Goal: Find specific page/section: Find specific page/section

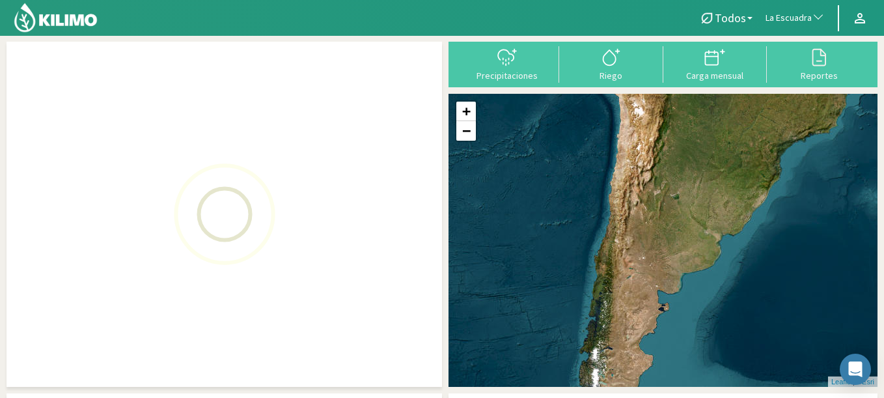
click at [789, 12] on span "La Escuadra" at bounding box center [788, 18] width 46 height 13
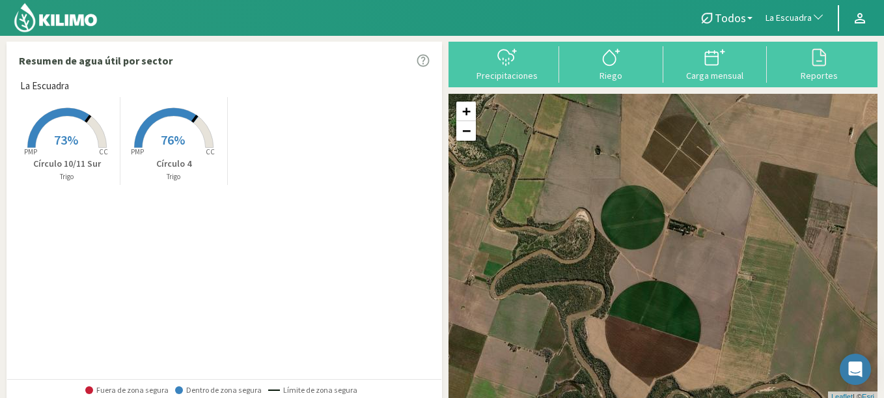
click at [785, 18] on span "La Escuadra" at bounding box center [788, 18] width 46 height 13
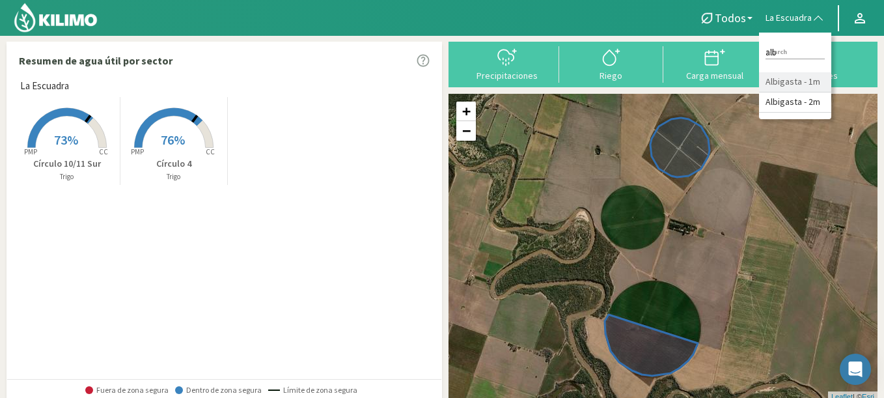
type input "alb"
click at [774, 75] on li "Albigasta - 1m" at bounding box center [795, 82] width 72 height 20
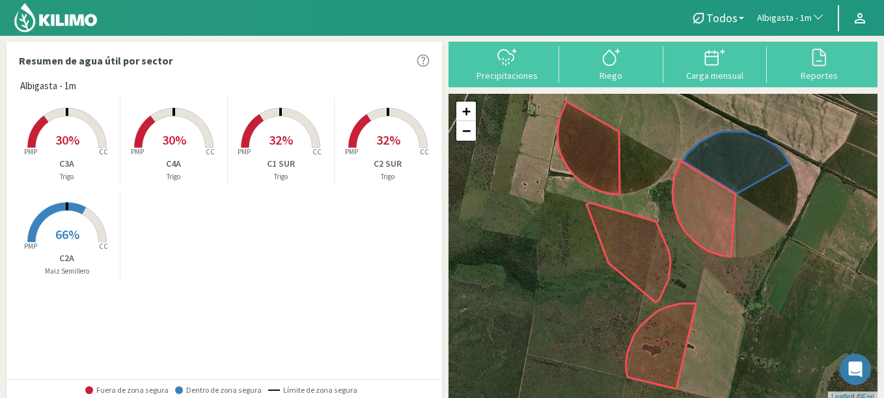
click at [87, 228] on rect at bounding box center [67, 243] width 104 height 104
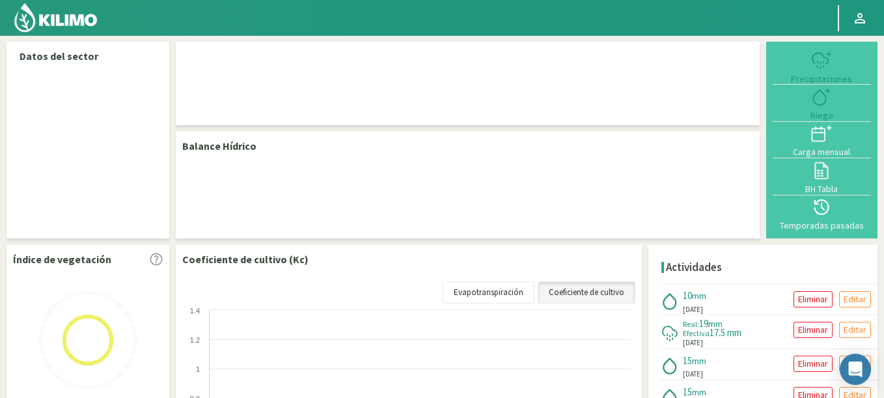
select select "32: Object"
select select "1: Object"
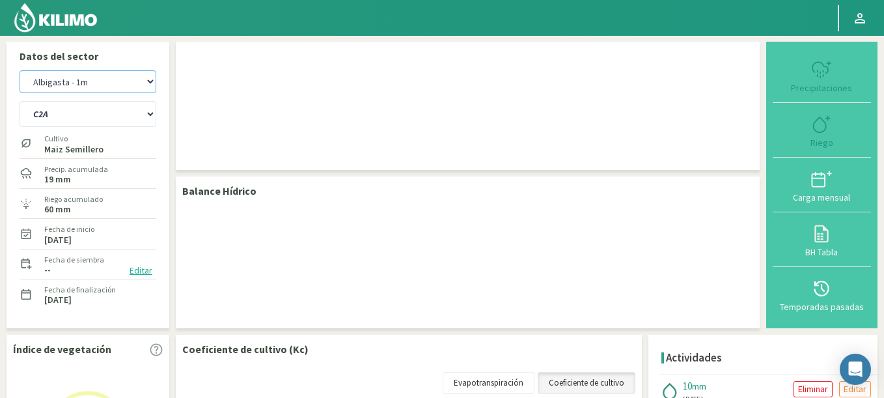
drag, startPoint x: 53, startPoint y: 88, endPoint x: 187, endPoint y: 36, distance: 143.5
click at [187, 36] on div "Datos del sector Agr. Cardonal Agr. El Carmelo Agr. Huertos de Chocalan Agrícol…" at bounding box center [442, 351] width 884 height 632
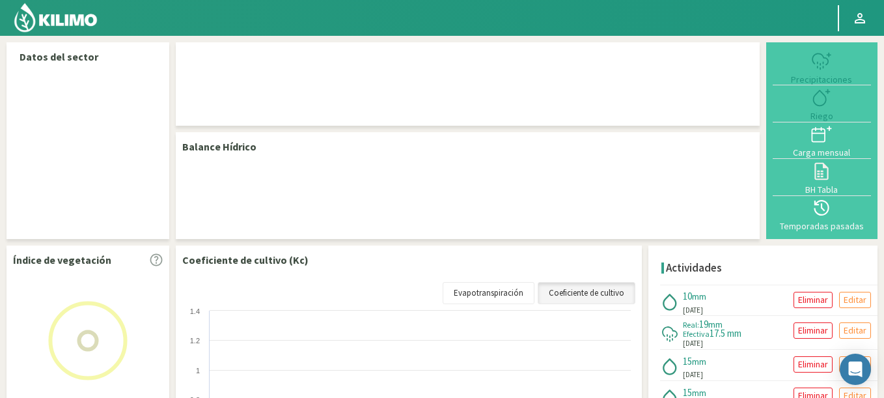
select select "32: Object"
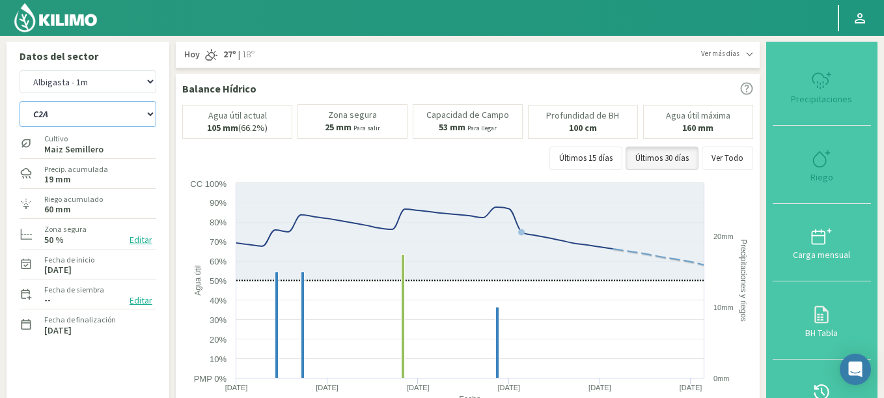
select select "0: Object"
click at [20, 101] on select "C1 SUR C2A C2 SUR C3A C4A" at bounding box center [88, 114] width 137 height 26
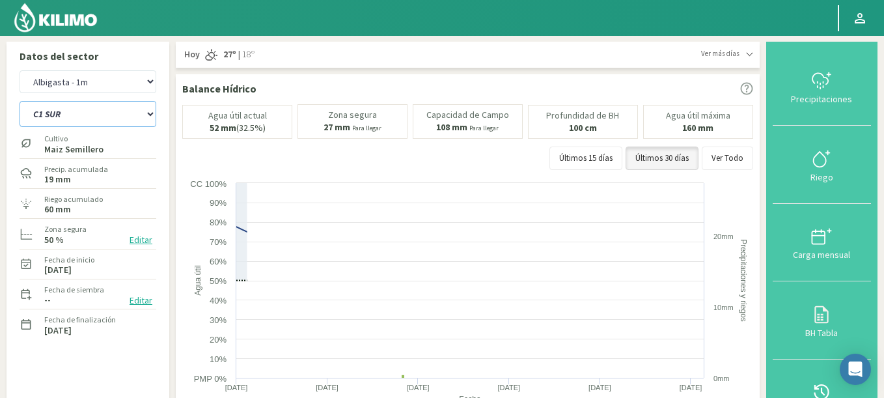
select select "313: Object"
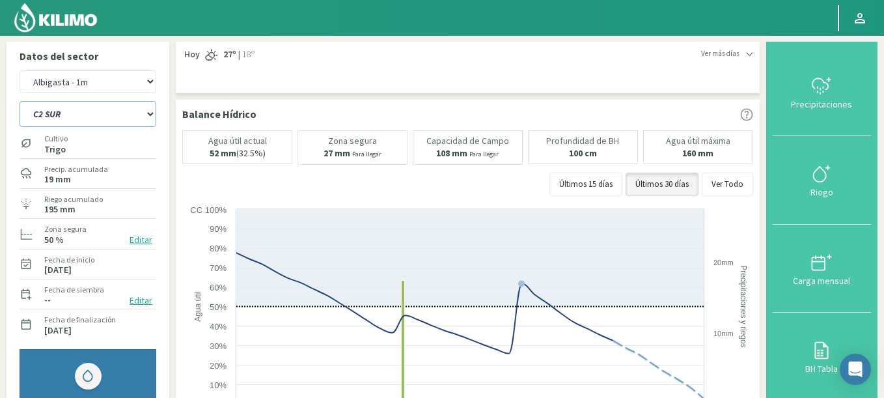
click at [20, 101] on select "C1 SUR C2A C2 SUR C3A C4A" at bounding box center [88, 114] width 137 height 26
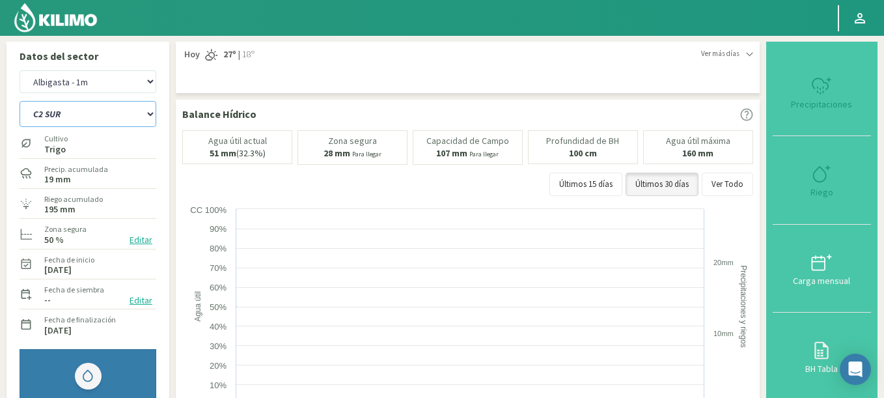
select select "5: Object"
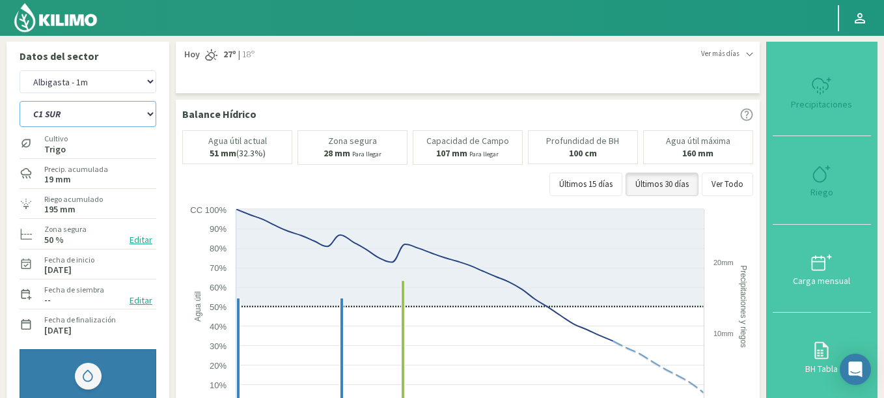
select select "594: Object"
click at [20, 101] on select "C1 SUR C2A C2 SUR C3A C4A" at bounding box center [88, 114] width 137 height 26
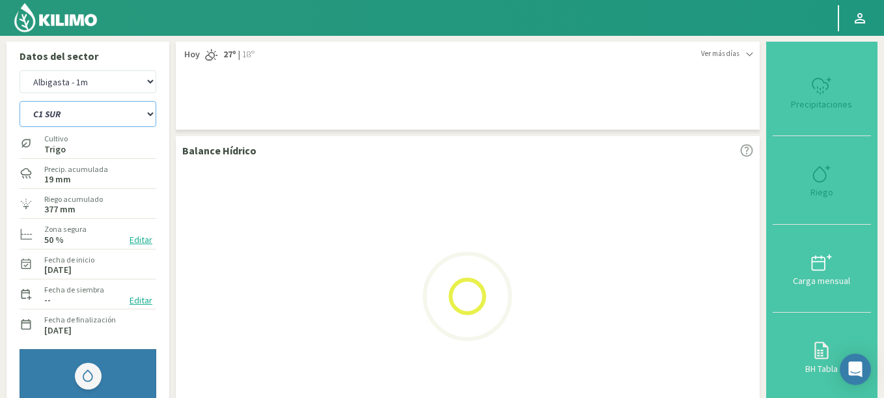
select select "12: Object"
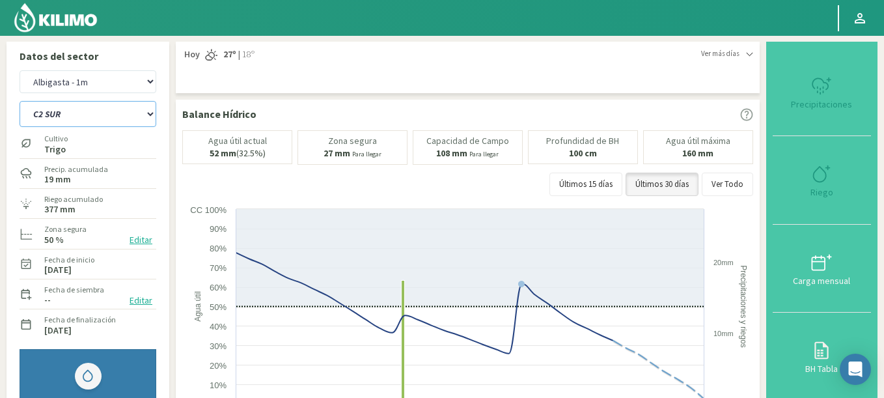
select select "875: Object"
click at [109, 113] on select "C1 SUR C2A C2 SUR C3A C4A" at bounding box center [88, 114] width 137 height 26
click at [20, 101] on select "C1 SUR C2A C2 SUR C3A C4A" at bounding box center [88, 114] width 137 height 26
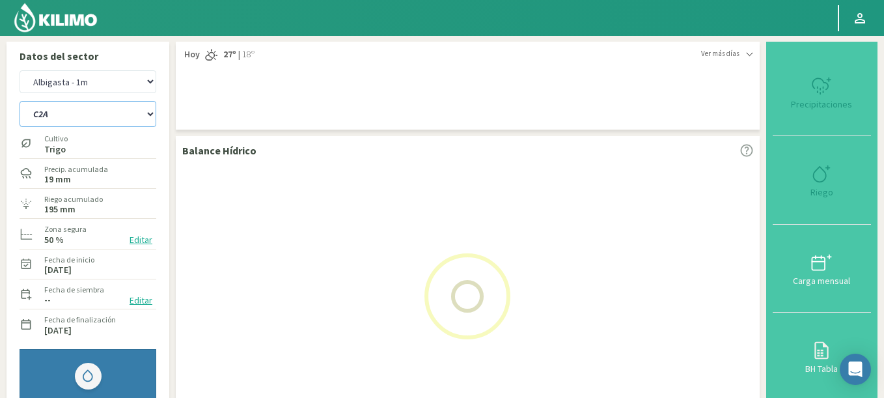
select select "15: Object"
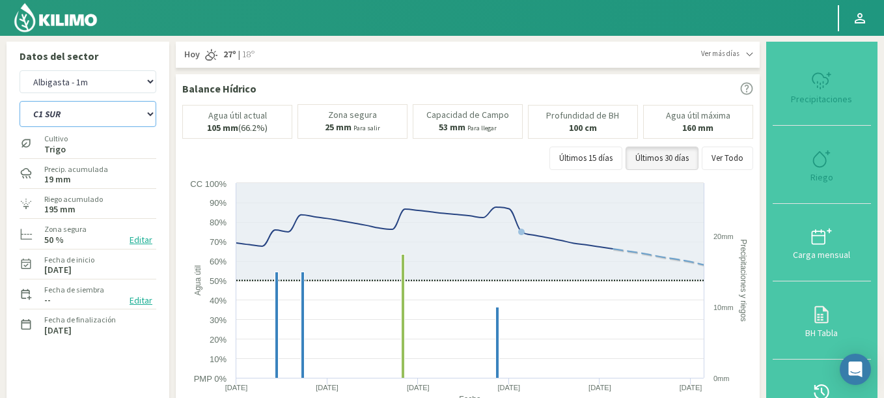
select select "1156: Object"
click at [20, 101] on select "C1 SUR C2A C2 SUR C3A C4A" at bounding box center [88, 114] width 137 height 26
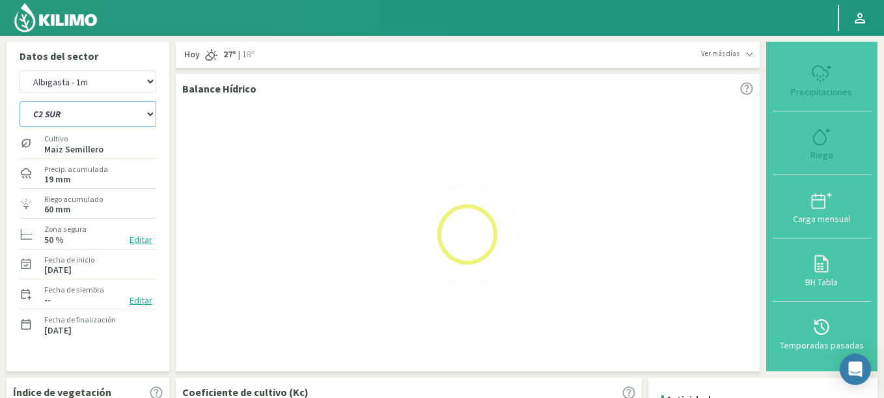
select select "21: Object"
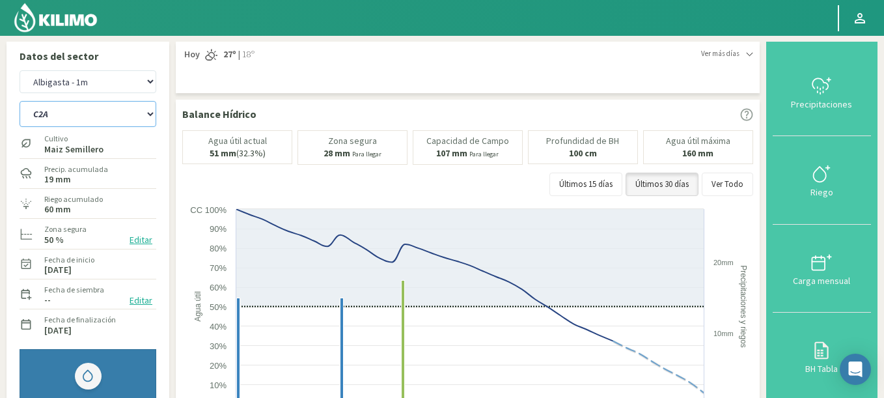
select select "1437: Object"
click at [20, 101] on select "C1 SUR C2A C2 SUR C3A C4A" at bounding box center [88, 114] width 137 height 26
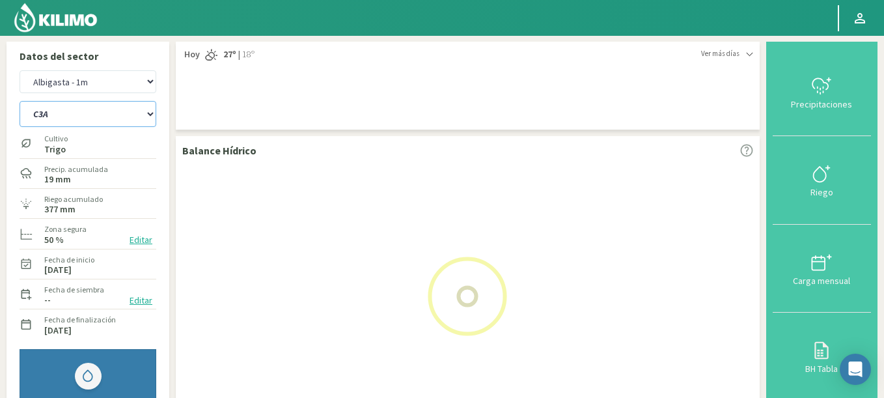
select select "27: Object"
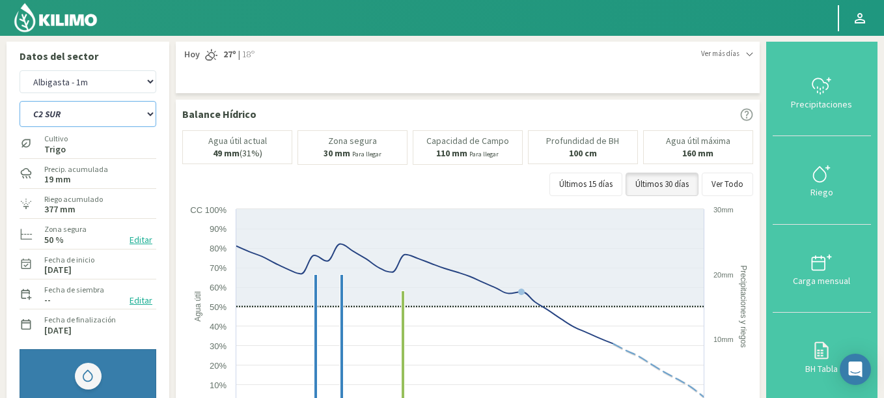
select select "1718: Object"
click at [20, 101] on select "C1 SUR C2A C2 SUR C3A C4A" at bounding box center [88, 114] width 137 height 26
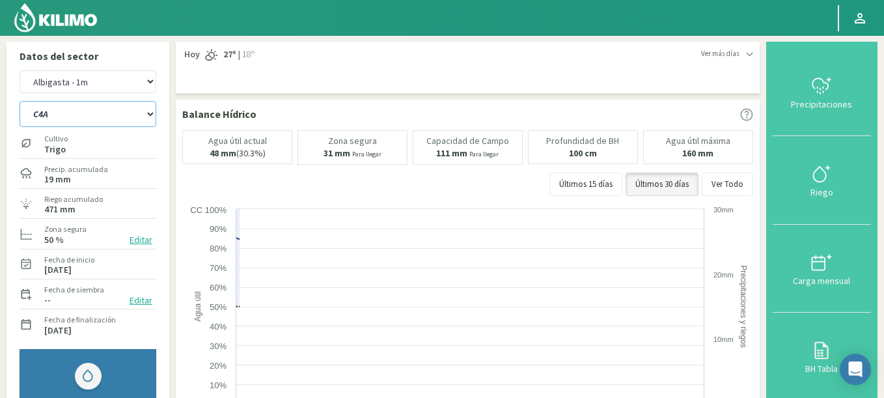
select select "33: Object"
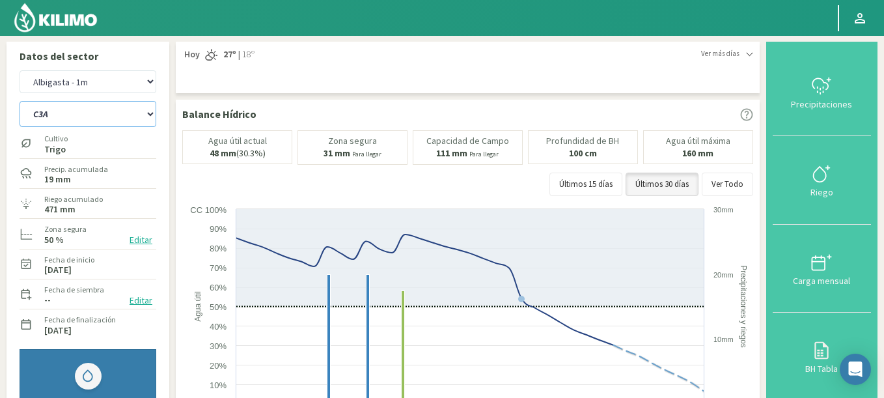
select select "1999: Object"
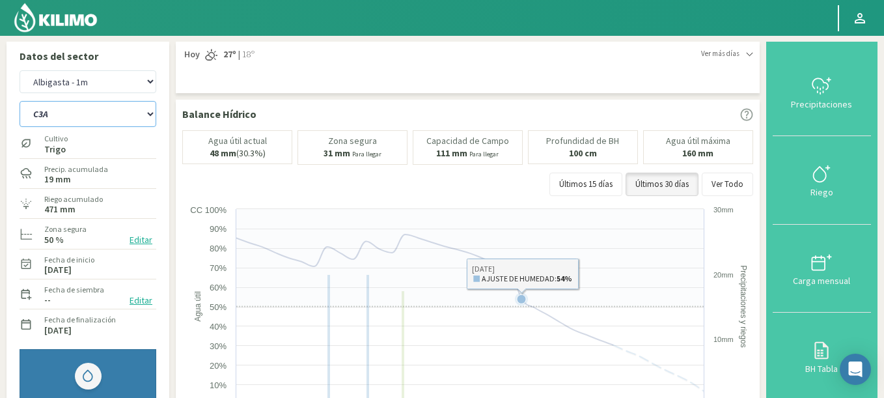
select select "39: Object"
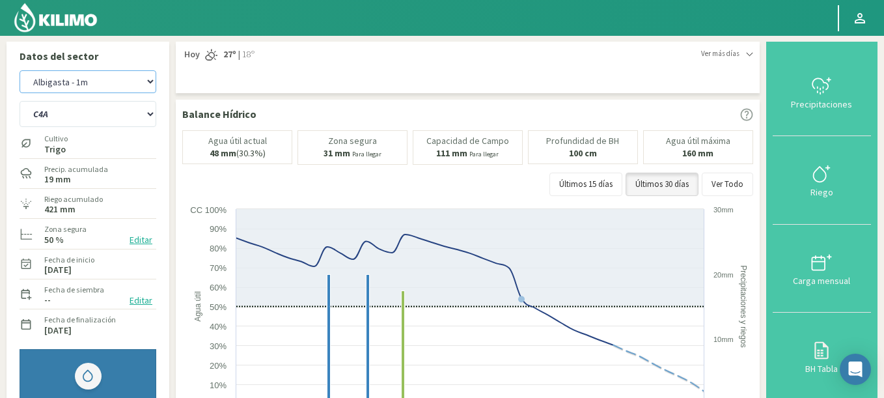
select select "2184: Object"
click at [20, 70] on select "Agr. Cardonal Agr. El Carmelo Agr. Huertos de Chocalan Agrícola Bakia Agrícola …" at bounding box center [88, 81] width 137 height 23
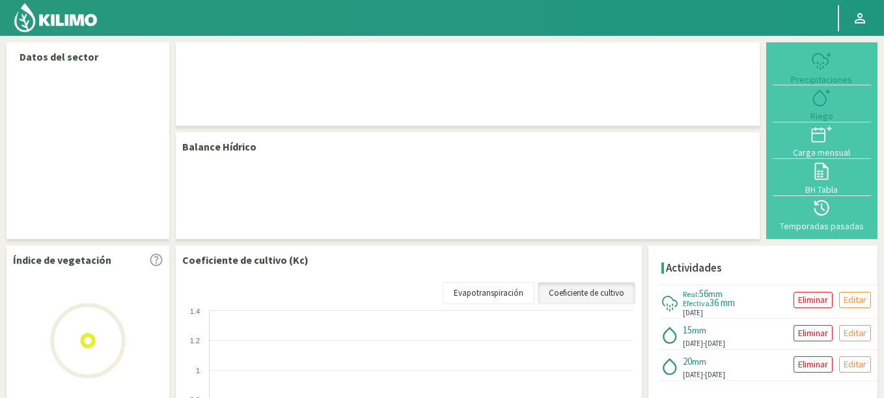
select select "217: Object"
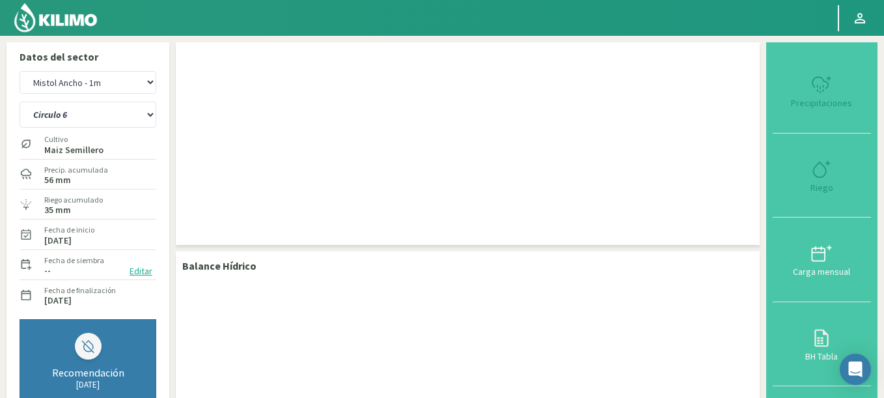
scroll to position [1, 0]
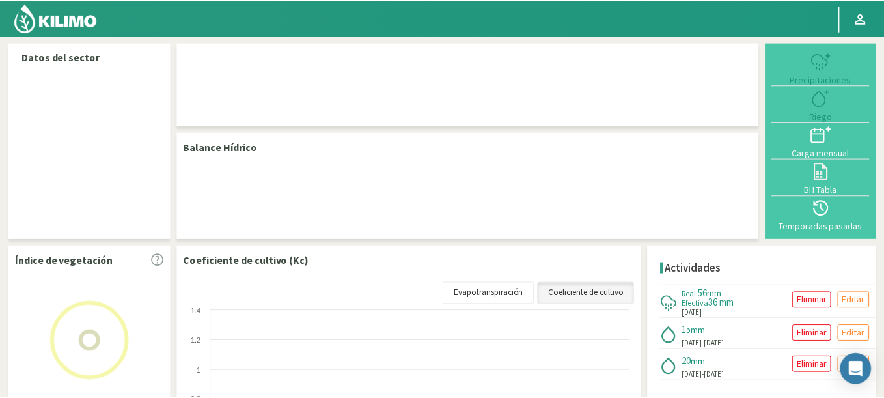
scroll to position [1, 0]
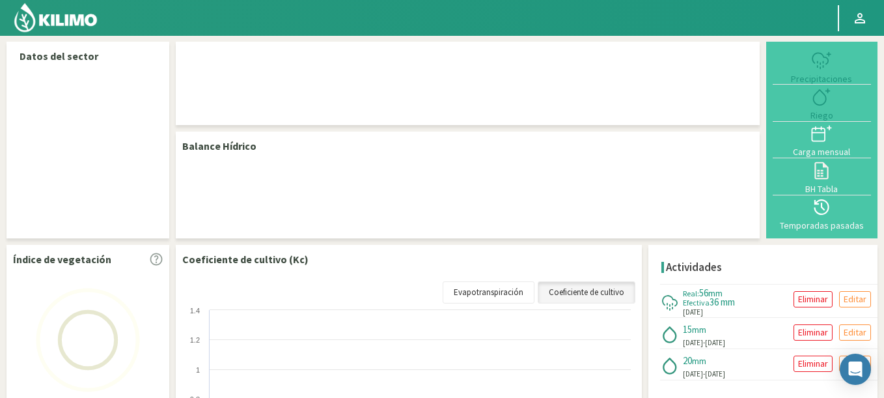
select select "217: Object"
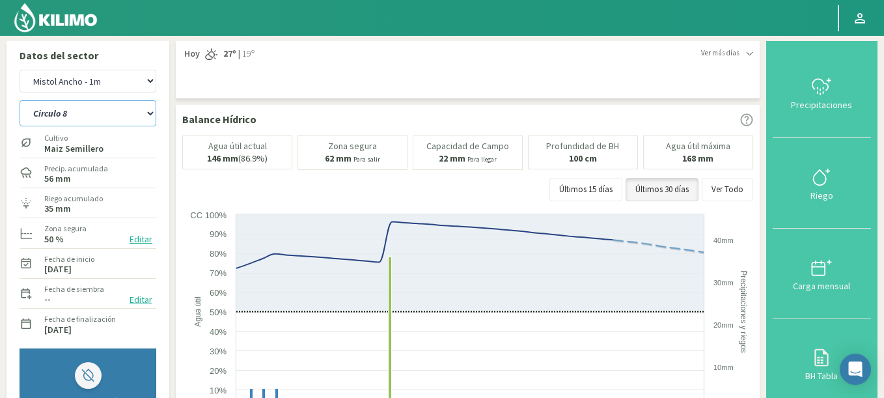
click at [20, 100] on select "Circulo 6 Circulo 7 Circulo 8" at bounding box center [88, 113] width 137 height 26
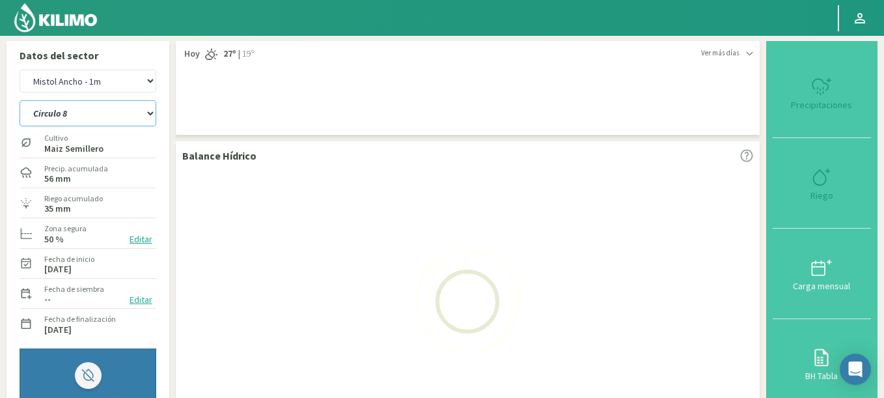
select select "0: Object"
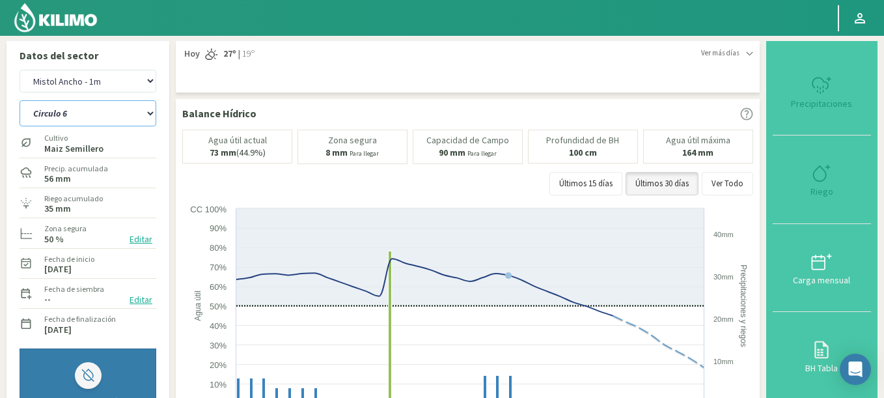
select select "498: Object"
click at [88, 120] on select "Circulo 6 Circulo 7 Circulo 8" at bounding box center [88, 113] width 137 height 26
click at [20, 100] on select "Circulo 6 Circulo 7 Circulo 8" at bounding box center [88, 113] width 137 height 26
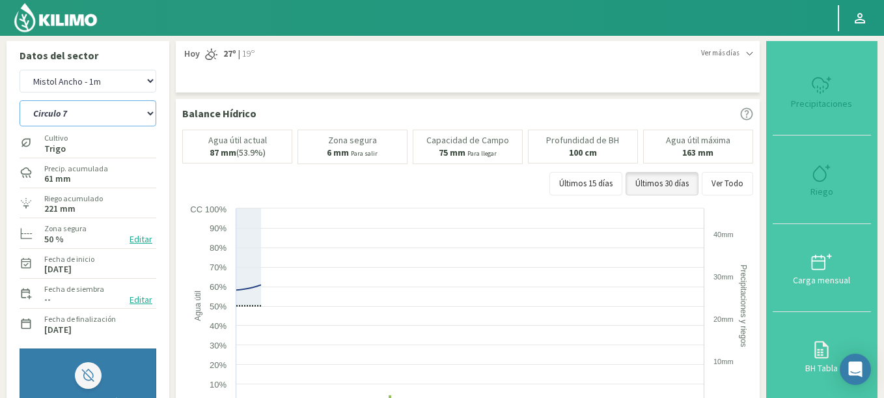
select select "5: Object"
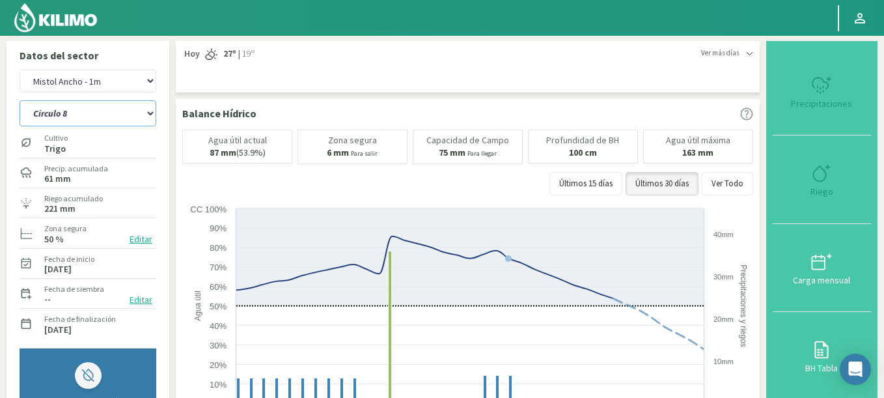
select select "779: Object"
select select "7: Object"
